Goal: Task Accomplishment & Management: Complete application form

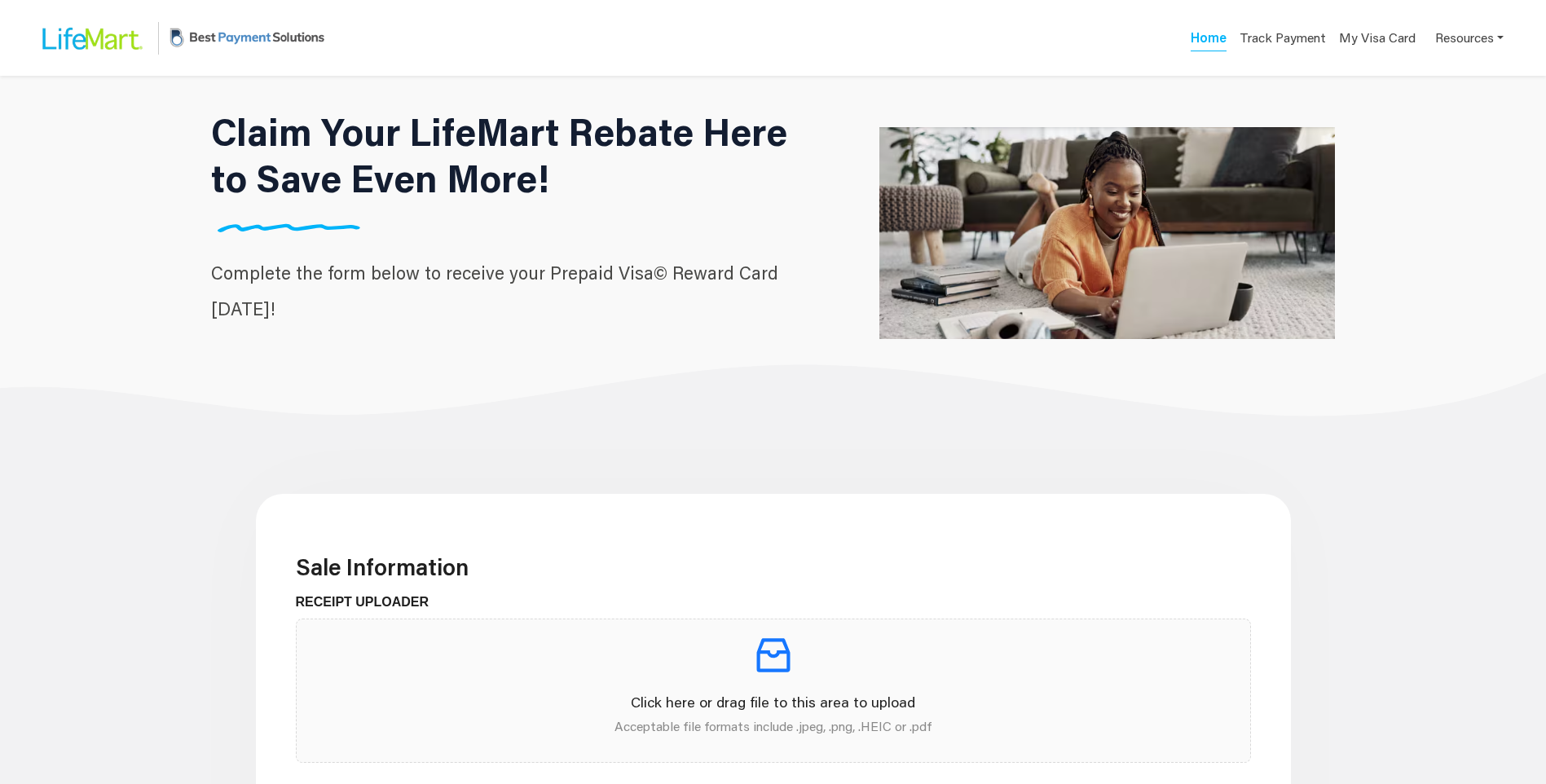
scroll to position [408, 0]
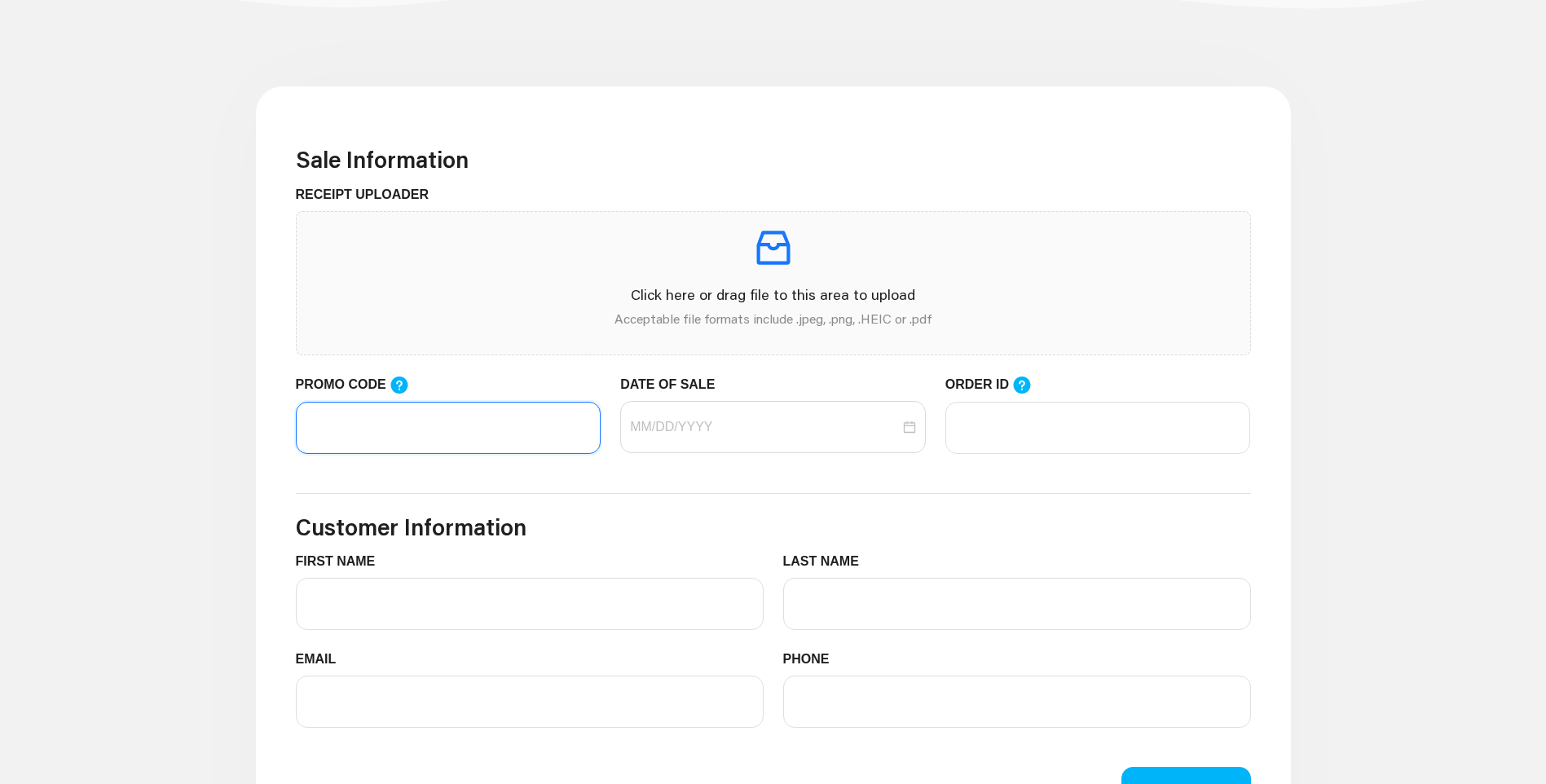
paste input "LIFEMART20"
type input "LIFEMART20"
click at [777, 259] on icon "inbox" at bounding box center [773, 248] width 46 height 46
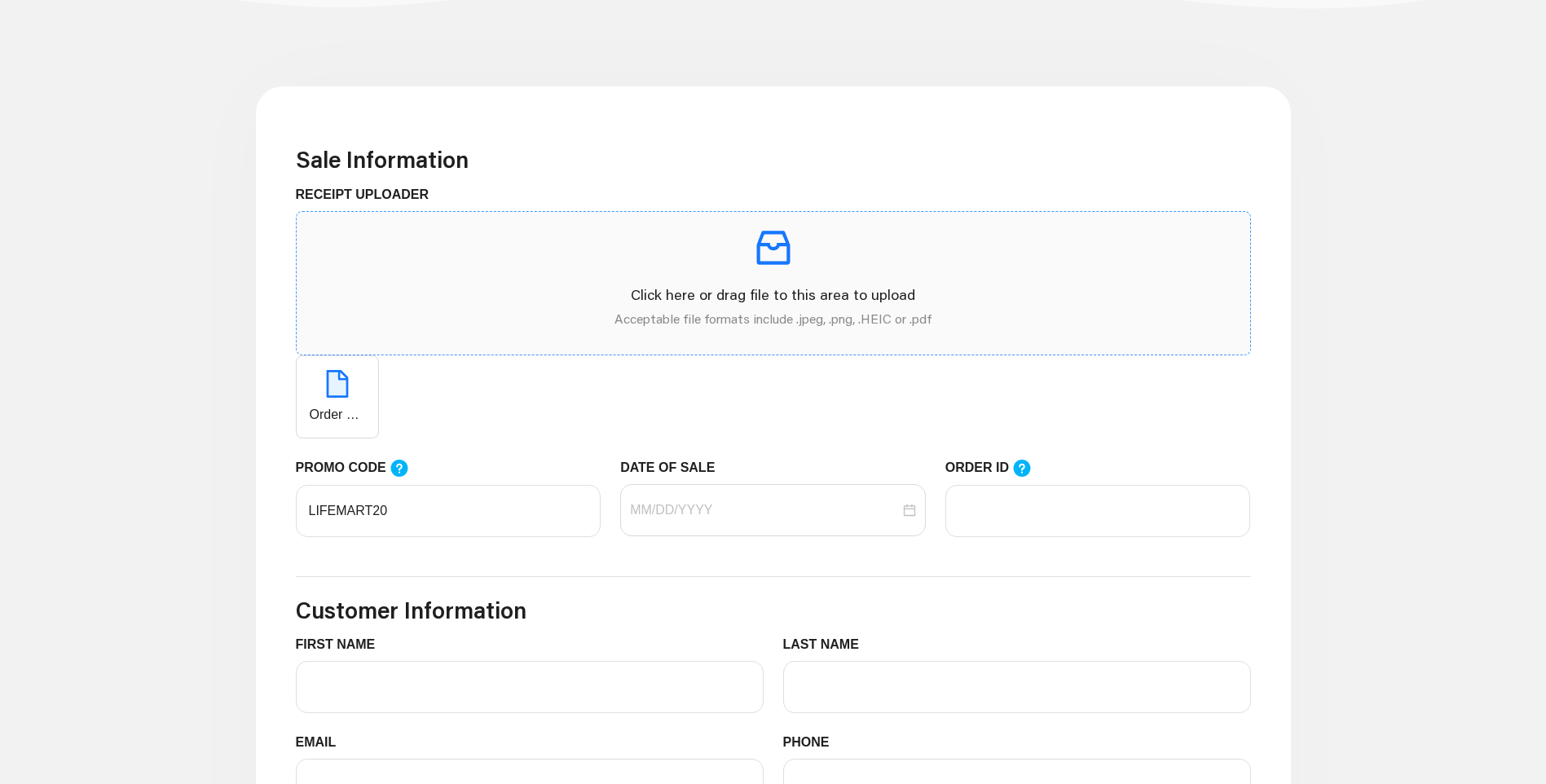
click at [781, 263] on icon "inbox" at bounding box center [773, 248] width 34 height 34
click at [744, 271] on p at bounding box center [773, 248] width 928 height 46
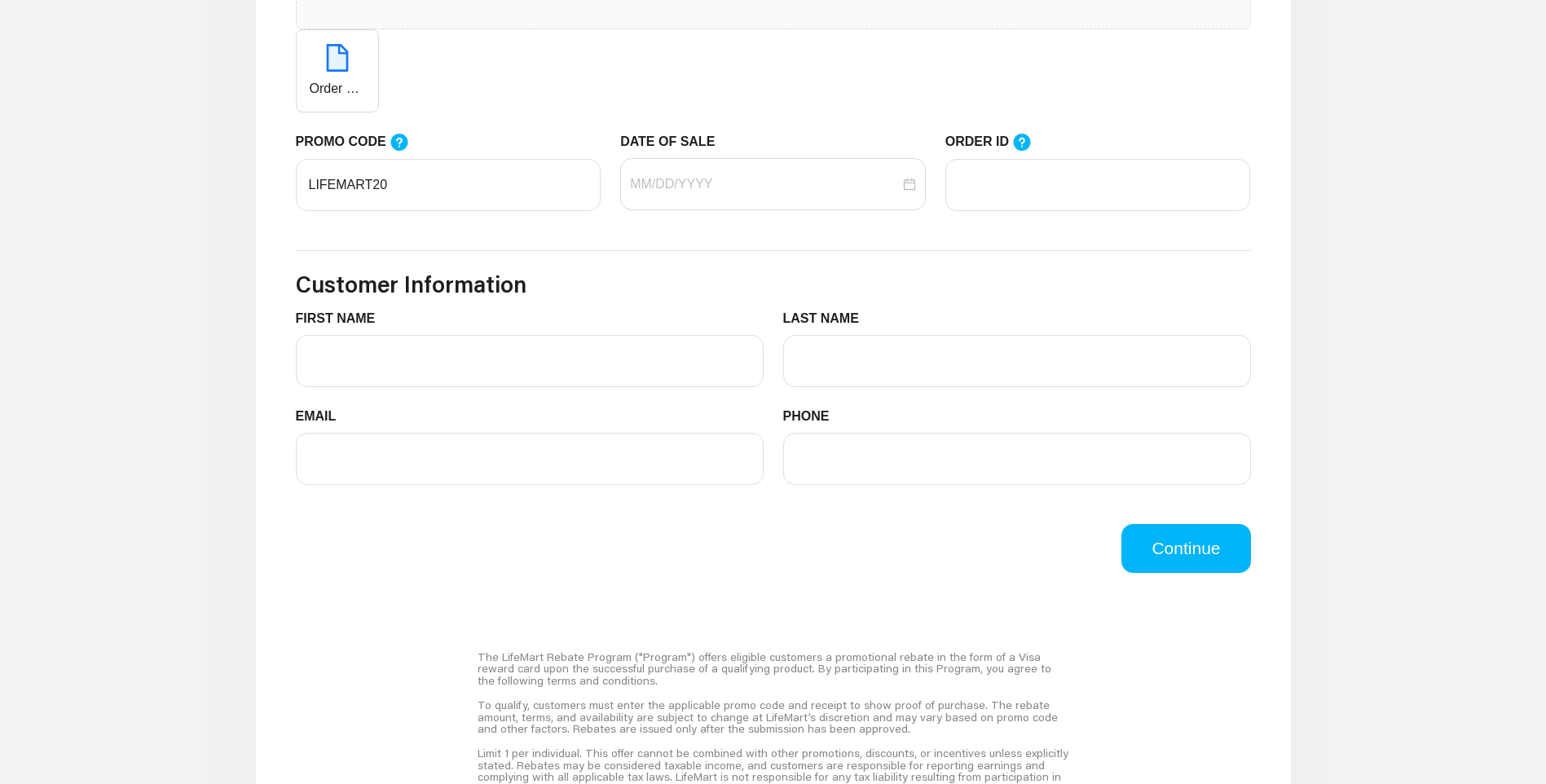
scroll to position [652, 0]
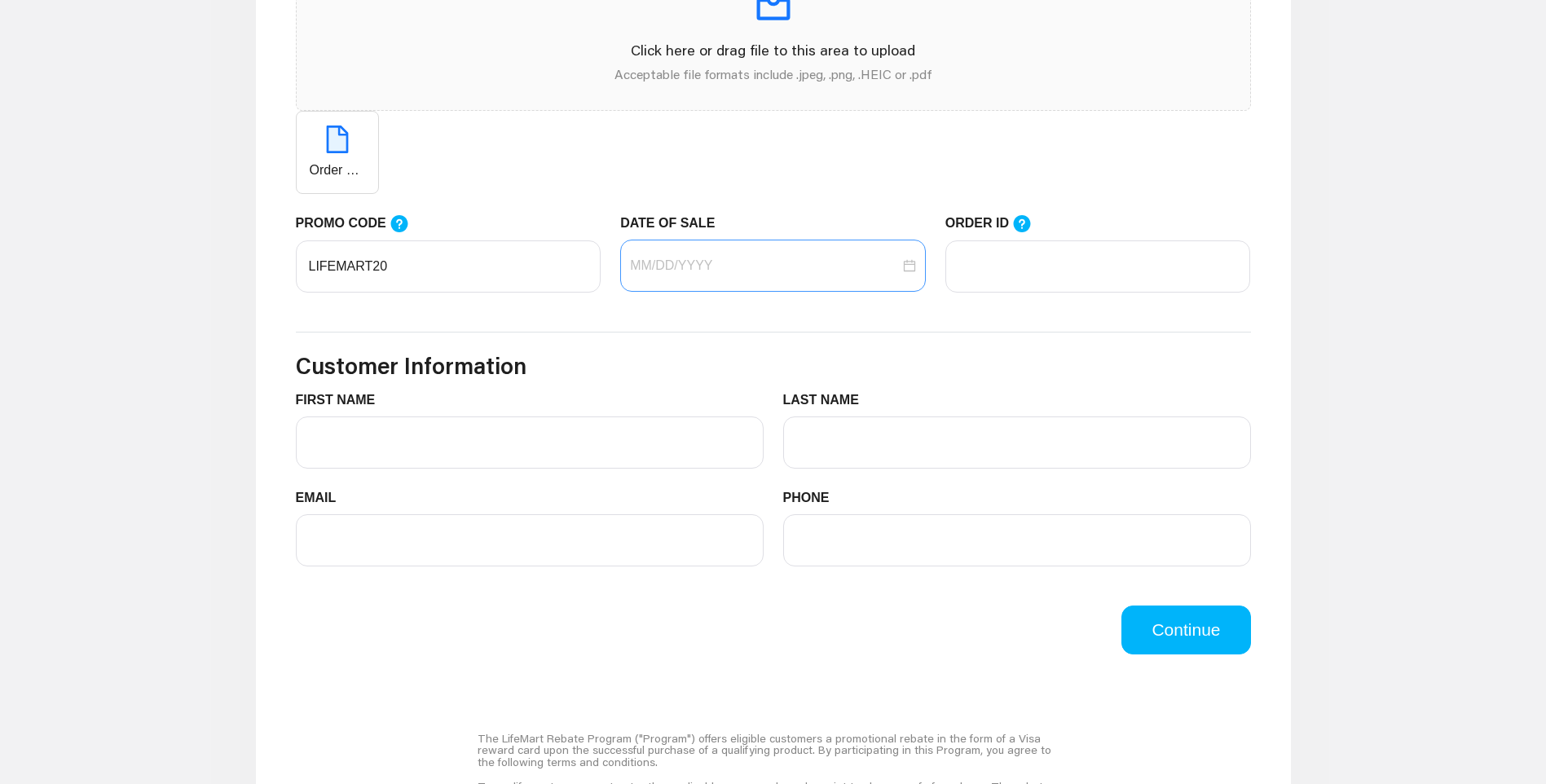
click at [910, 273] on div at bounding box center [773, 266] width 286 height 19
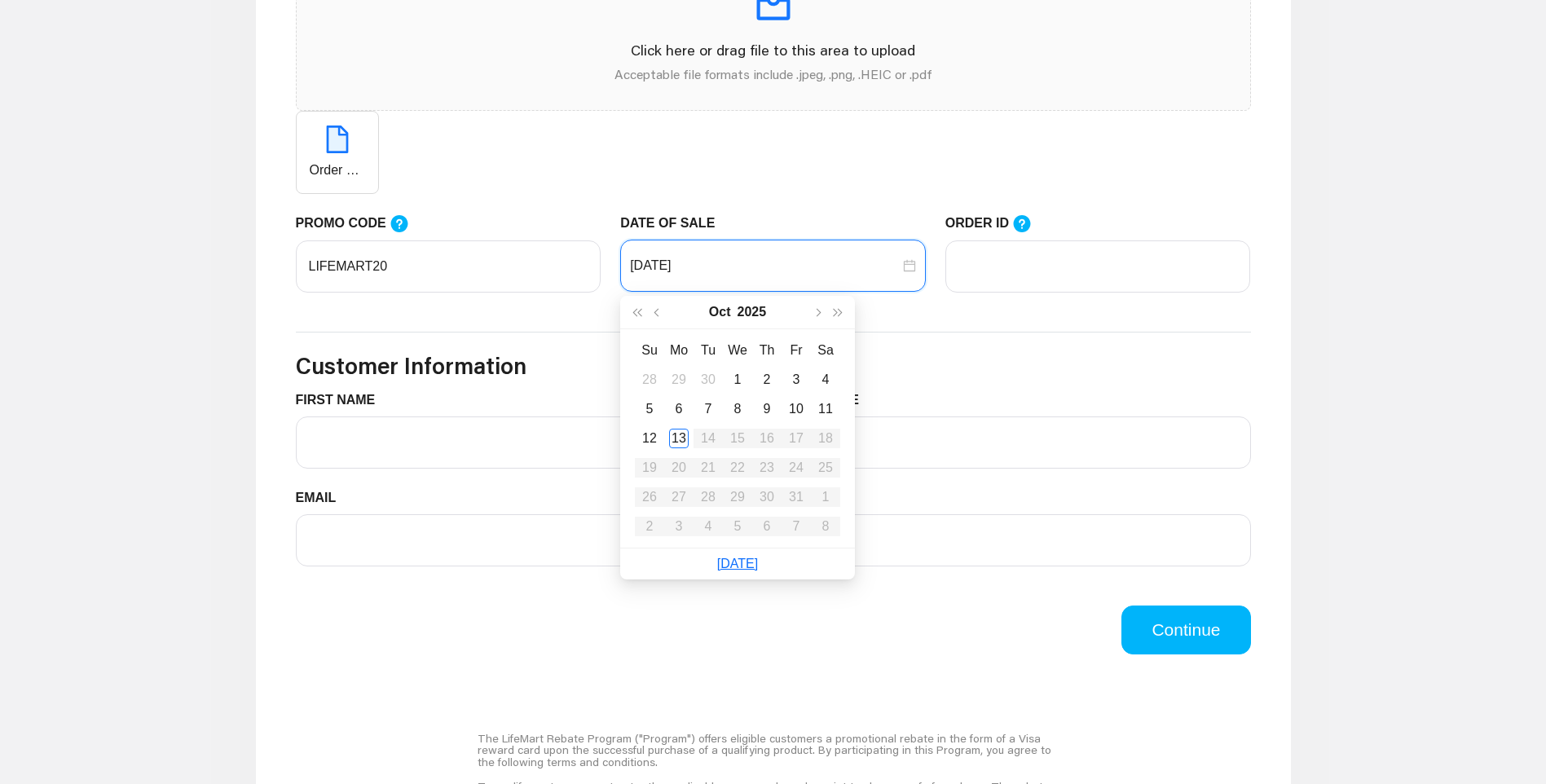
type input "[DATE]"
click at [677, 438] on div "13" at bounding box center [678, 438] width 19 height 19
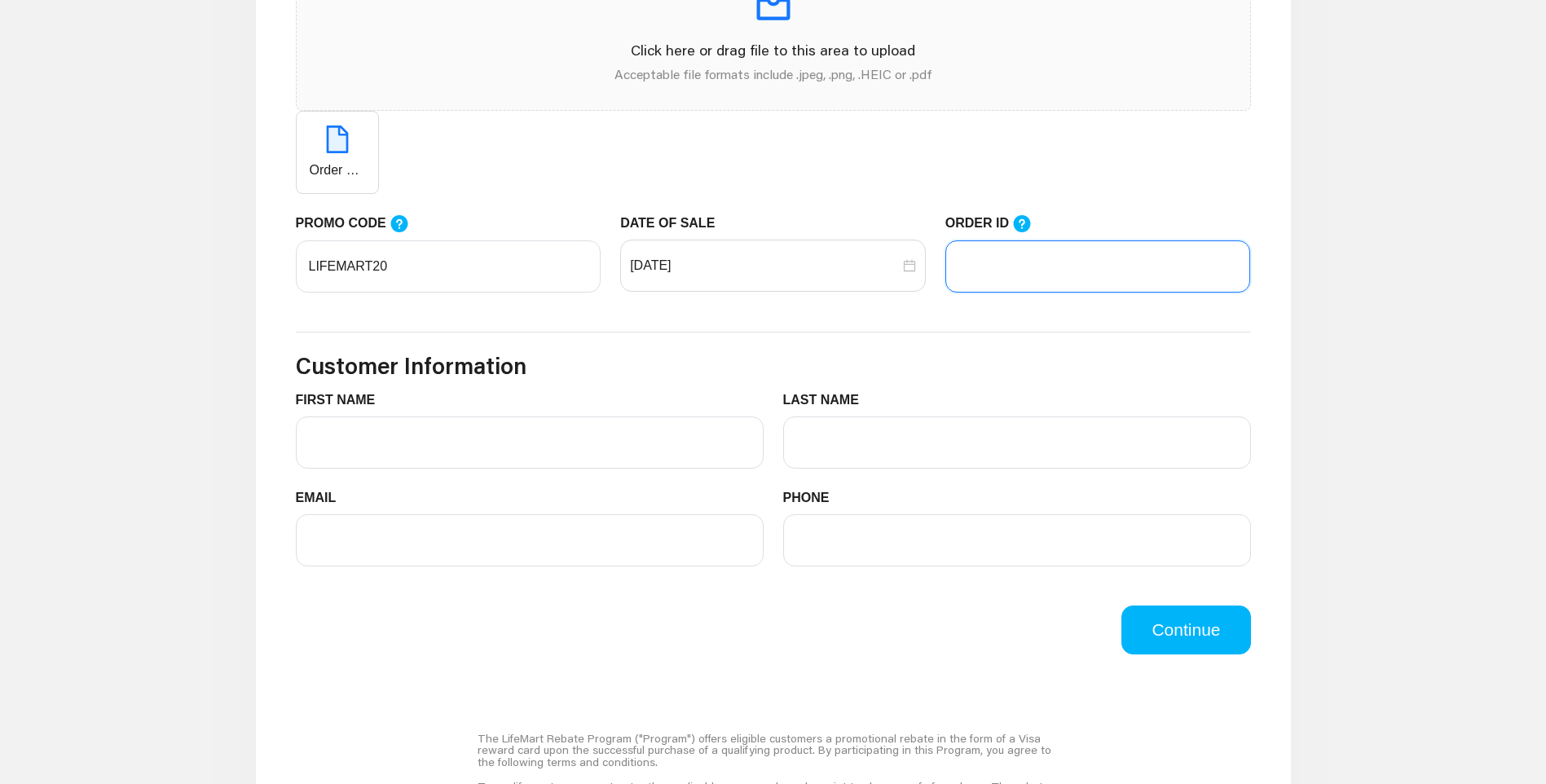
click at [1059, 257] on input "ORDER ID" at bounding box center [1098, 266] width 305 height 52
paste input "104962263"
type input "104962263"
click at [503, 445] on input "FIRST NAME" at bounding box center [529, 442] width 468 height 52
type input "[PERSON_NAME]"
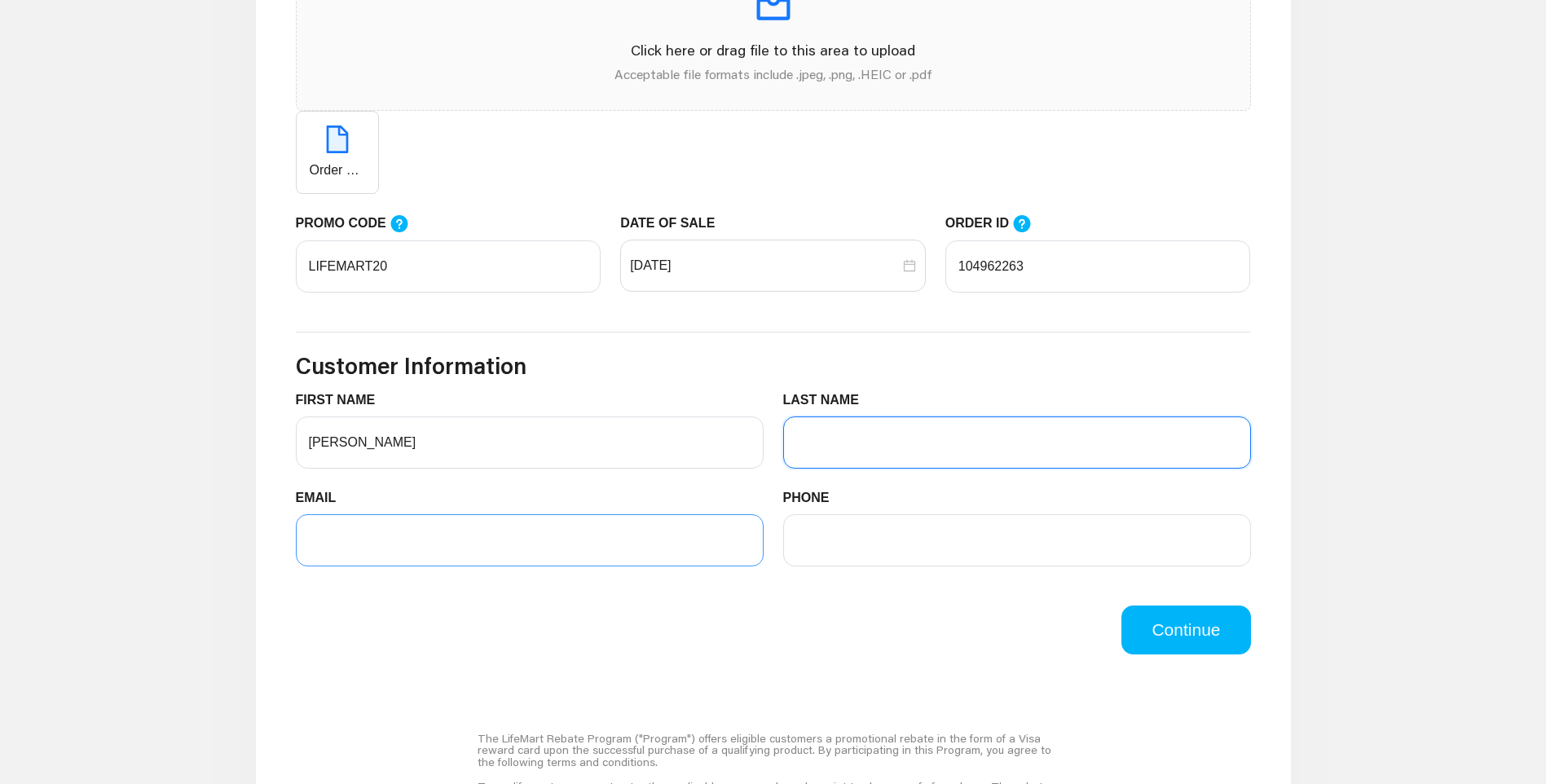
type input "[PERSON_NAME]"
type input "[EMAIL_ADDRESS][DOMAIN_NAME]"
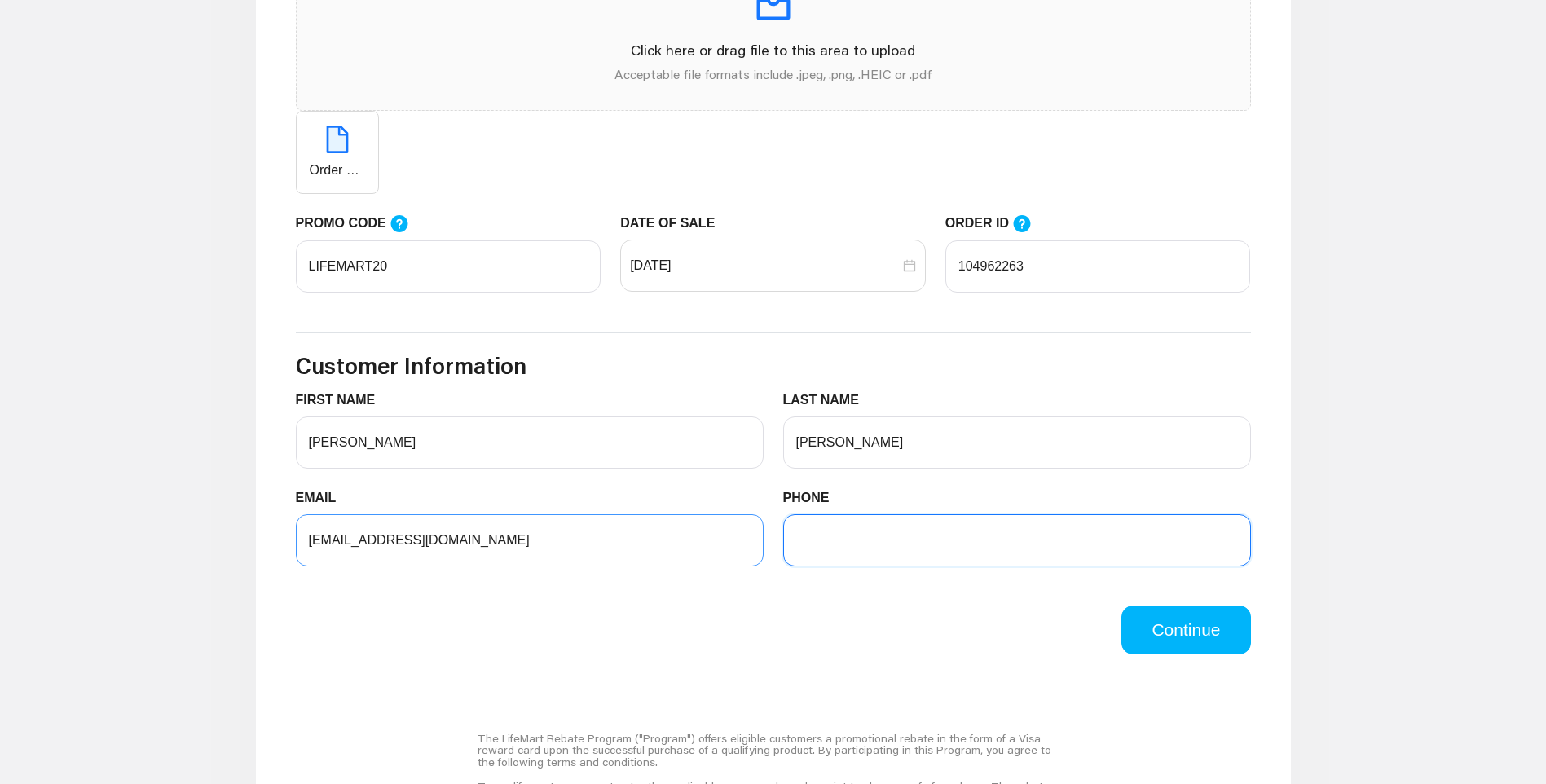
type input "5616627478"
click at [403, 543] on input "[EMAIL_ADDRESS][DOMAIN_NAME]" at bounding box center [529, 540] width 468 height 52
click at [342, 543] on input "[EMAIL_ADDRESS][DOMAIN_NAME]" at bounding box center [529, 540] width 468 height 52
click at [392, 545] on input "[EMAIL_ADDRESS][DOMAIN_NAME]" at bounding box center [529, 540] width 468 height 52
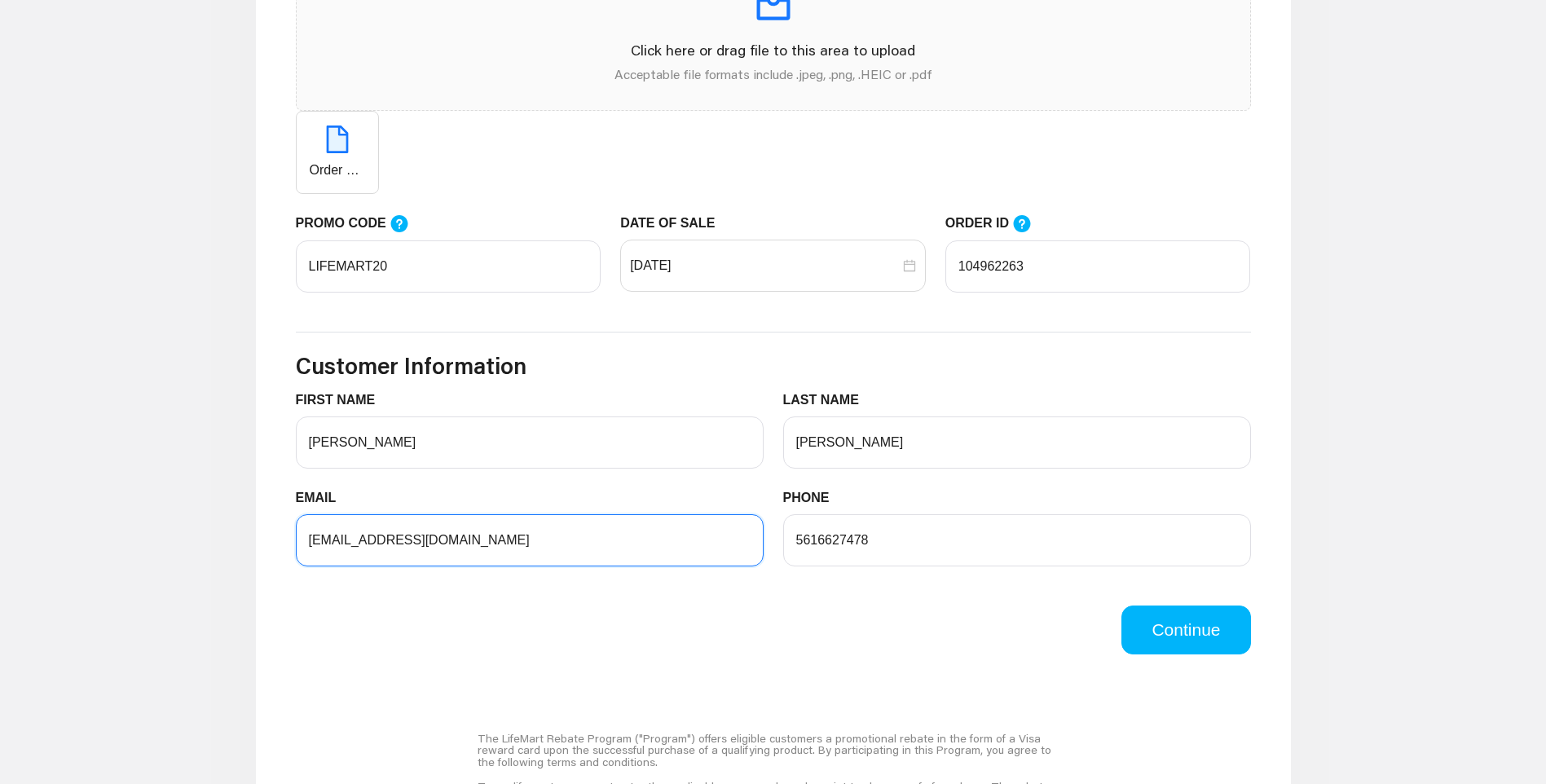
type input "[EMAIL_ADDRESS][DOMAIN_NAME]"
click at [825, 641] on div "Continue" at bounding box center [773, 630] width 974 height 49
click at [1214, 645] on button "Continue" at bounding box center [1186, 630] width 129 height 49
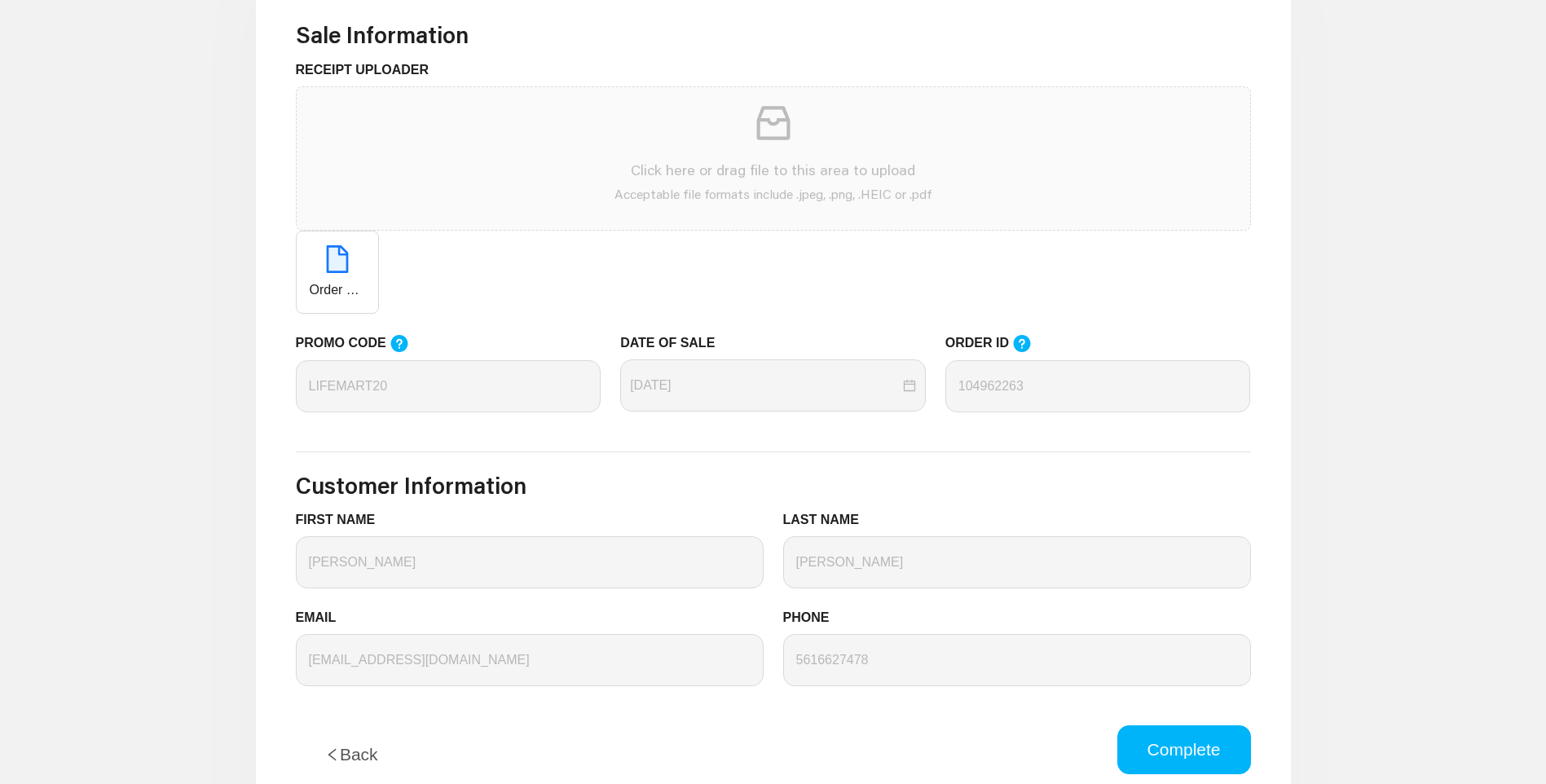
scroll to position [733, 0]
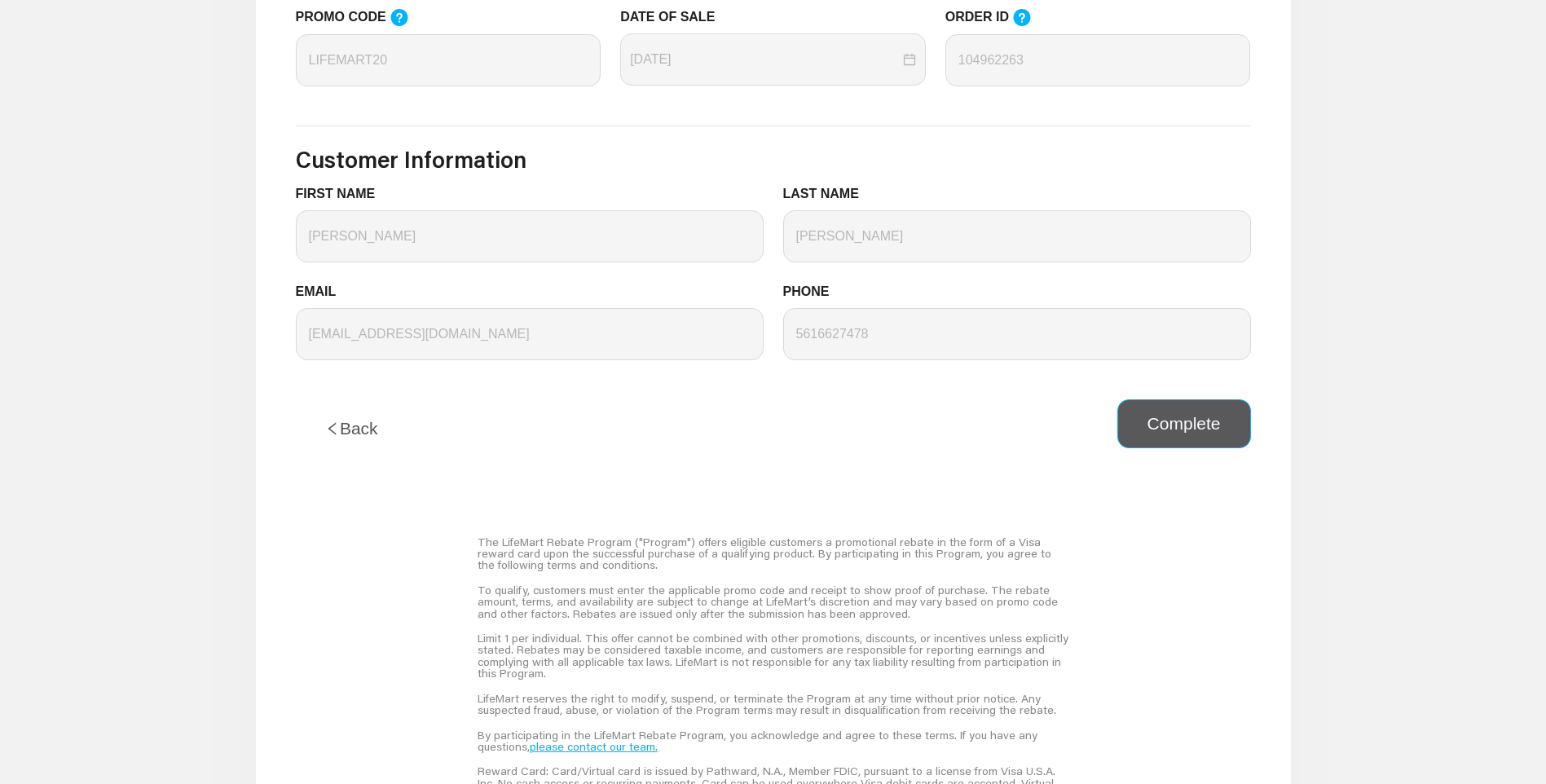
click at [1214, 429] on button "Complete" at bounding box center [1184, 424] width 134 height 49
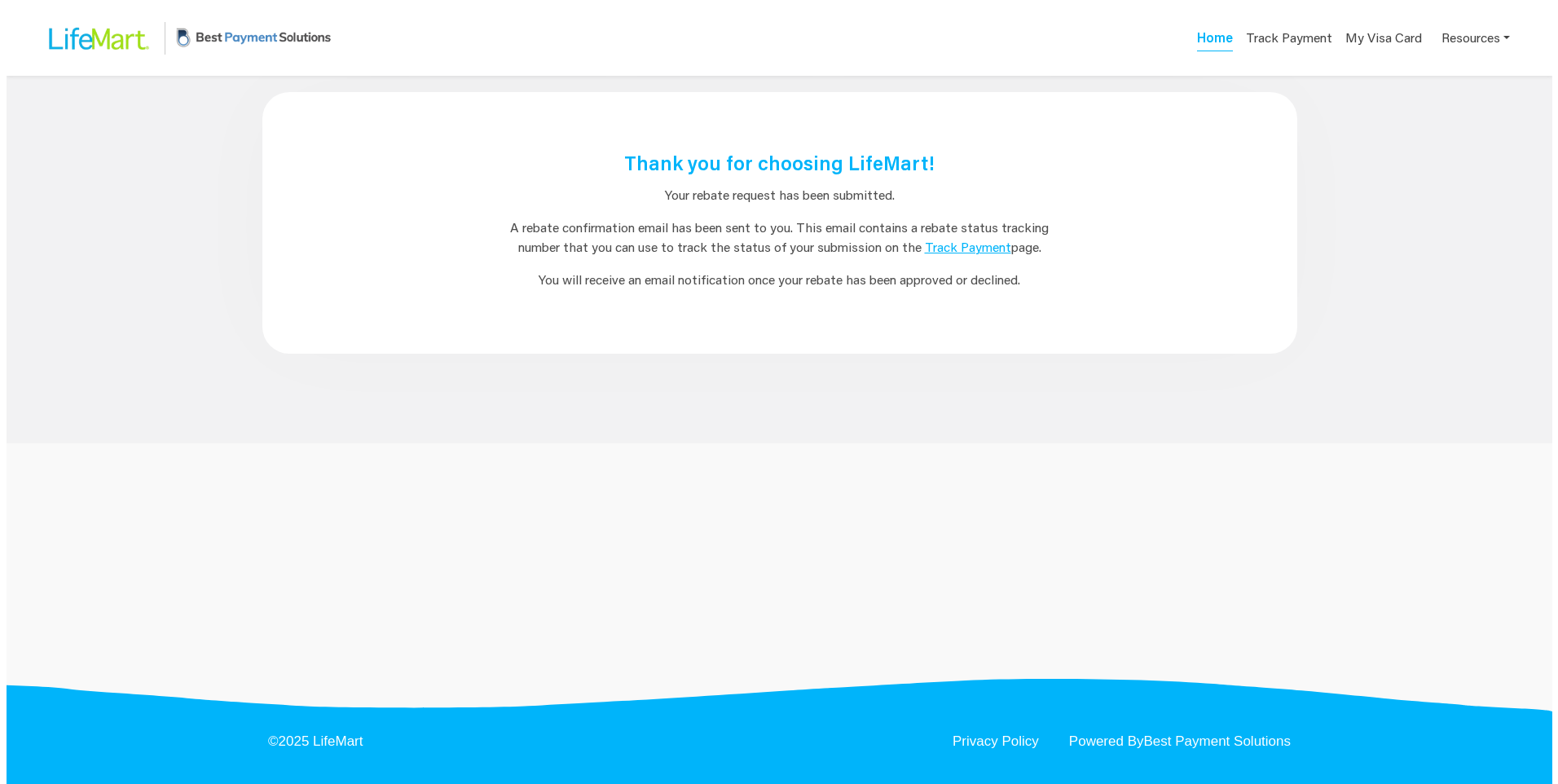
scroll to position [0, 0]
